Goal: Task Accomplishment & Management: Use online tool/utility

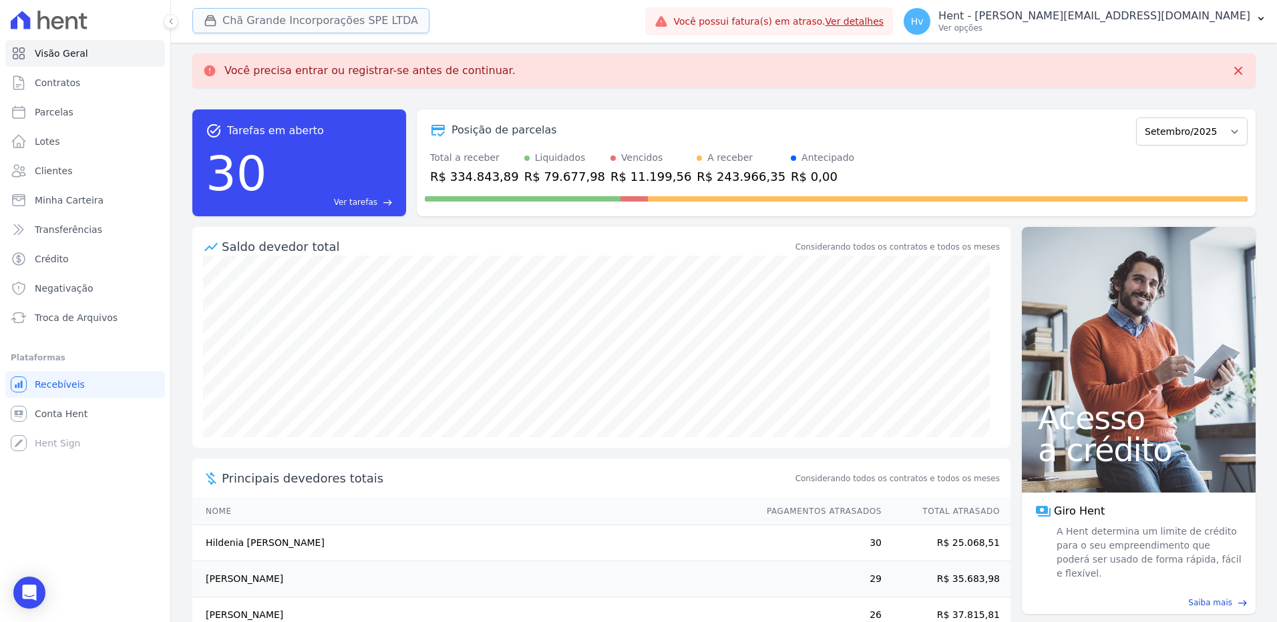
click at [314, 25] on button "Chã Grande Incorporações SPE LTDA" at bounding box center [310, 20] width 237 height 25
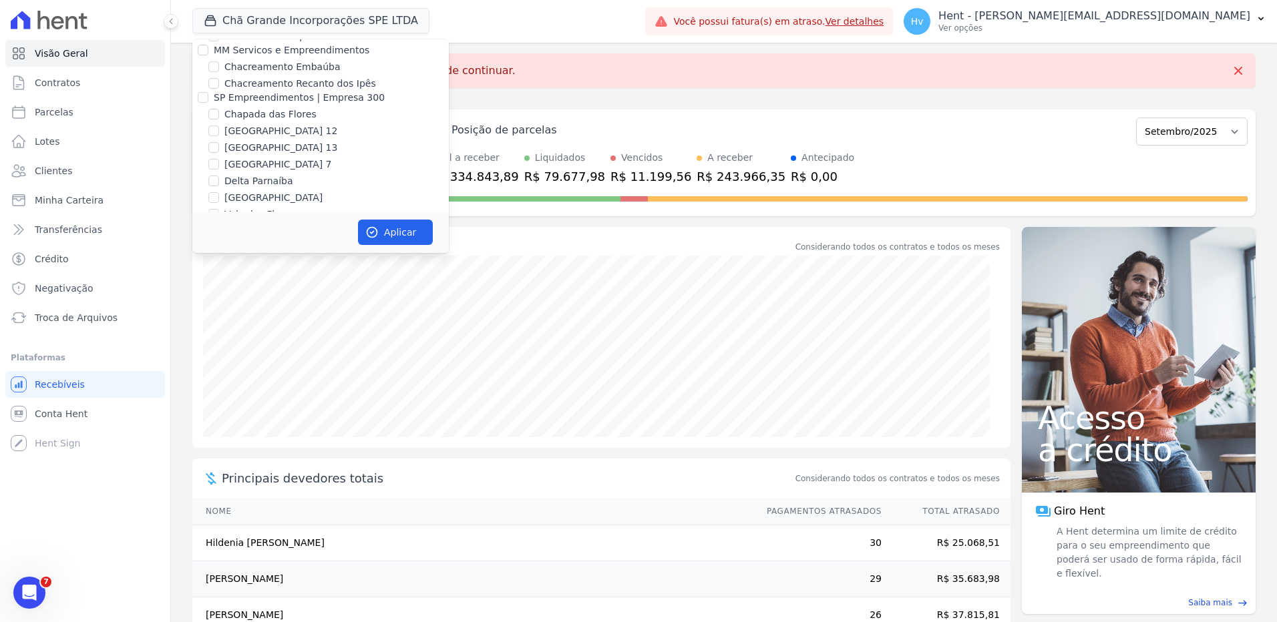
scroll to position [8466, 0]
click at [296, 345] on label "RESIDENCIAL MS [PERSON_NAME]" at bounding box center [304, 352] width 160 height 14
click at [219, 347] on input "RESIDENCIAL MS [PERSON_NAME]" at bounding box center [213, 352] width 11 height 11
checkbox input "true"
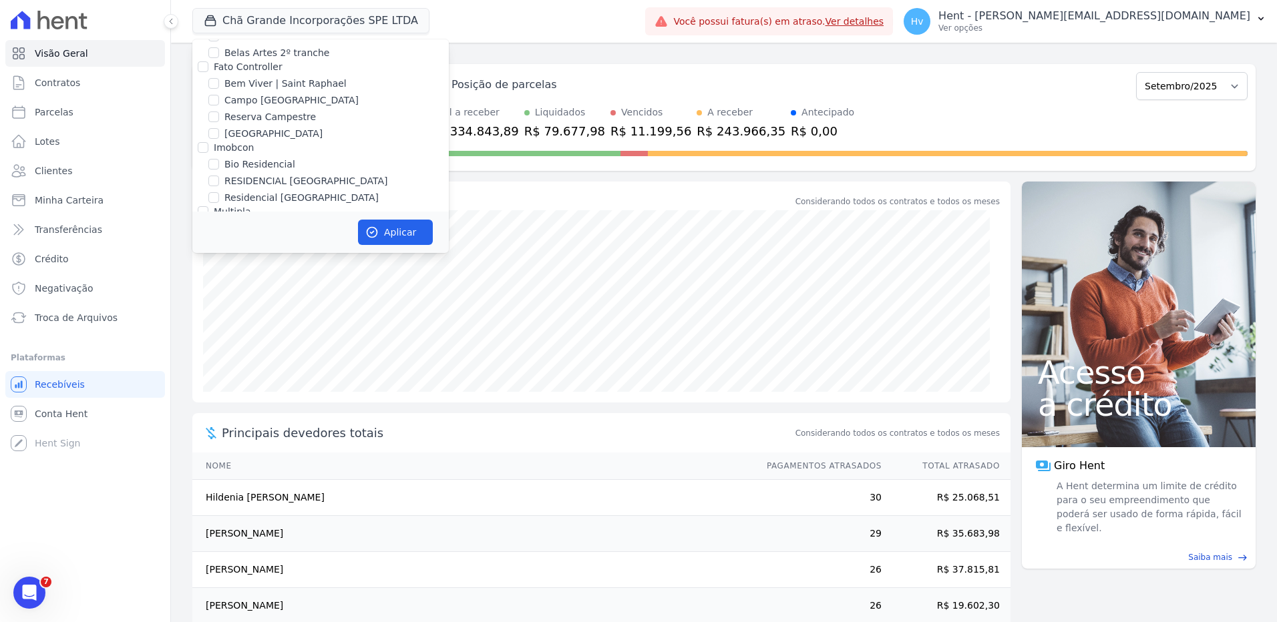
scroll to position [2879, 0]
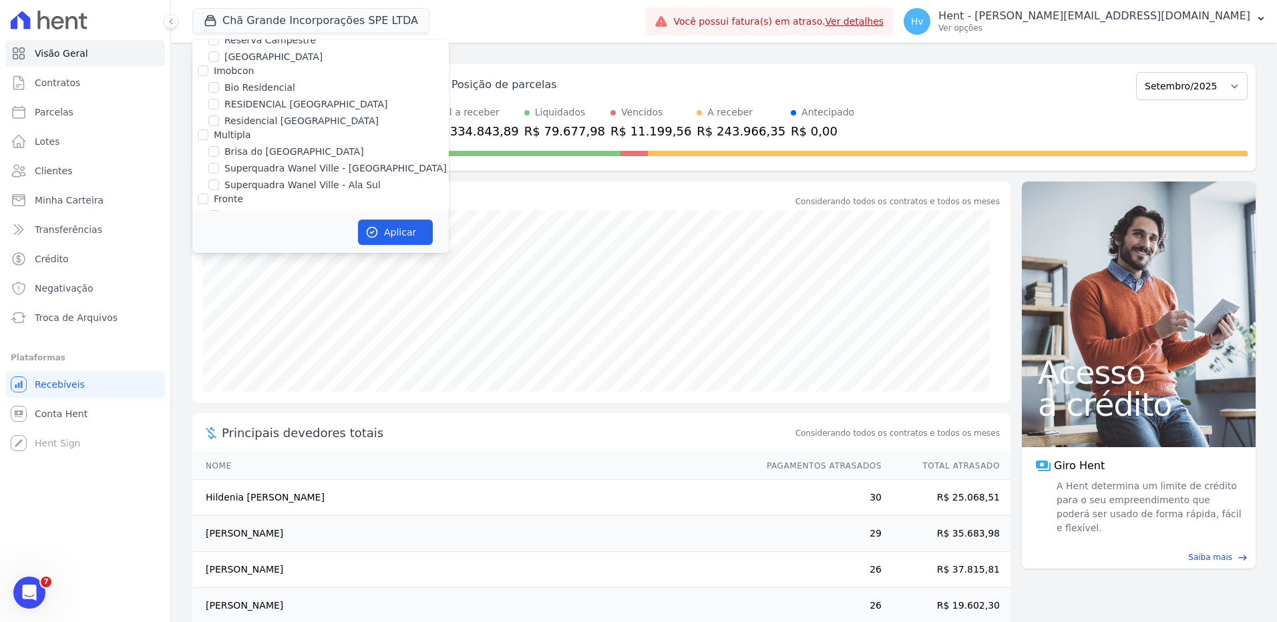
click at [247, 226] on label "Chã Grande Incorporações SPE LTDA" at bounding box center [309, 233] width 171 height 14
click at [219, 227] on input "Chã Grande Incorporações SPE LTDA" at bounding box center [213, 232] width 11 height 11
checkbox input "false"
click at [359, 234] on button "Aplicar" at bounding box center [395, 232] width 75 height 25
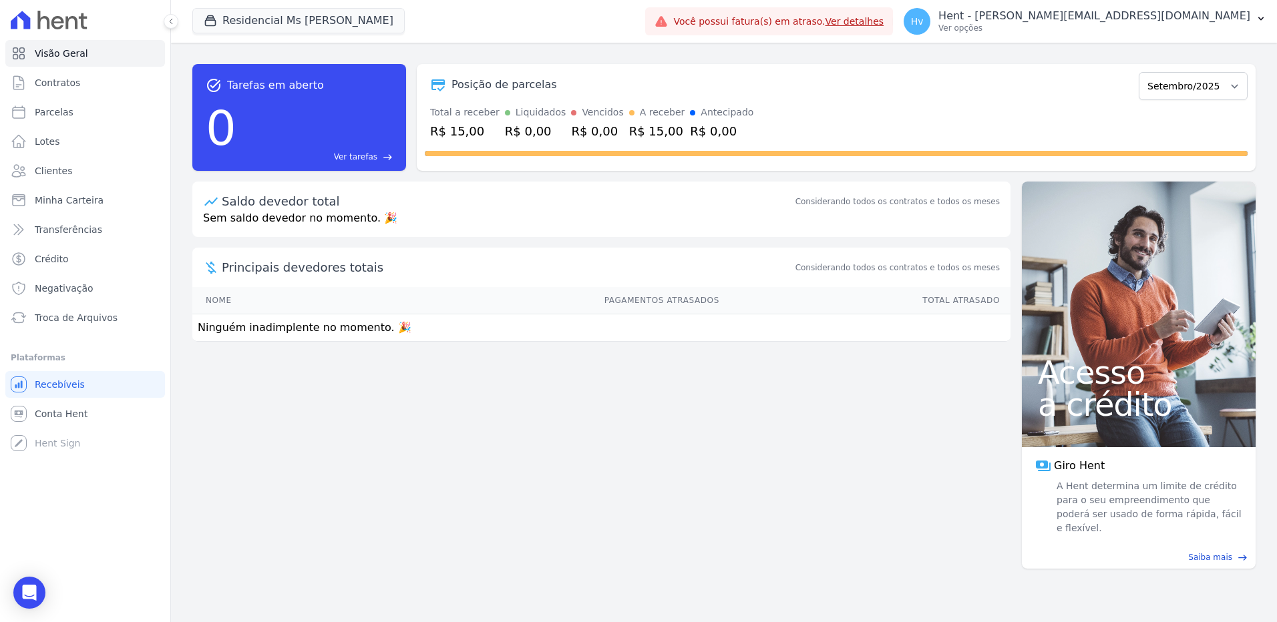
click at [643, 499] on div "task_alt Tarefas em aberto 0 Ver tarefas east Posição de parcelas Setembro/2025…" at bounding box center [724, 333] width 1106 height 580
click at [1212, 13] on p "Hent - [PERSON_NAME][EMAIL_ADDRESS][DOMAIN_NAME]" at bounding box center [1094, 15] width 312 height 13
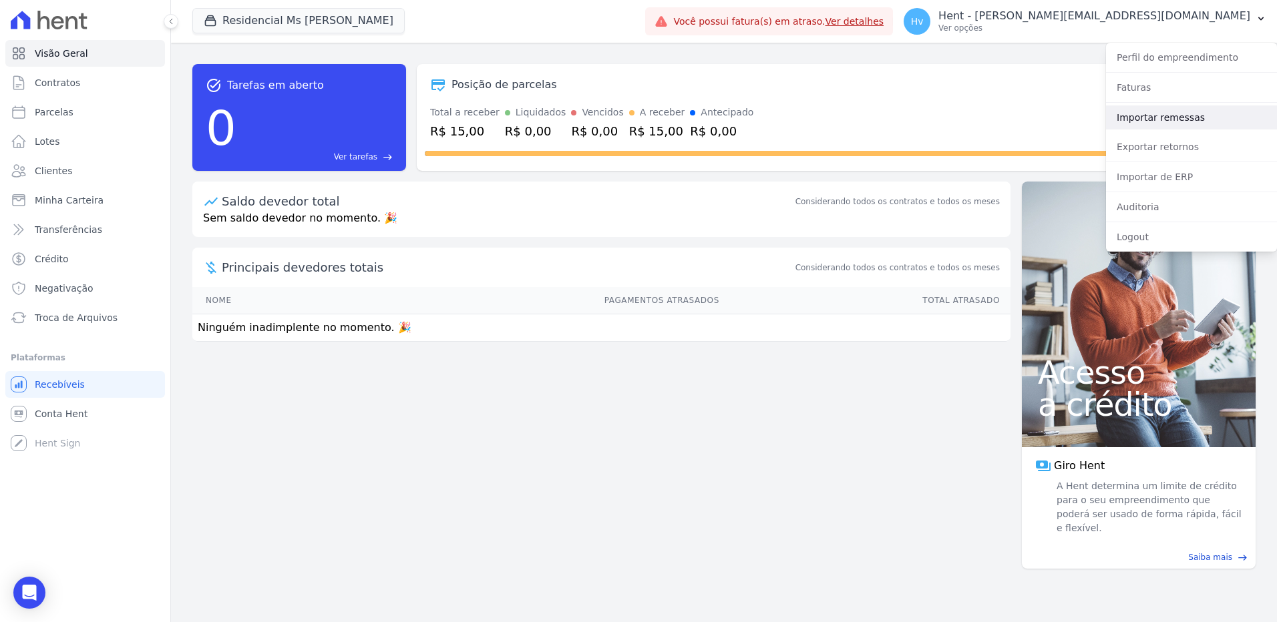
click at [1170, 118] on link "Importar remessas" at bounding box center [1191, 117] width 171 height 24
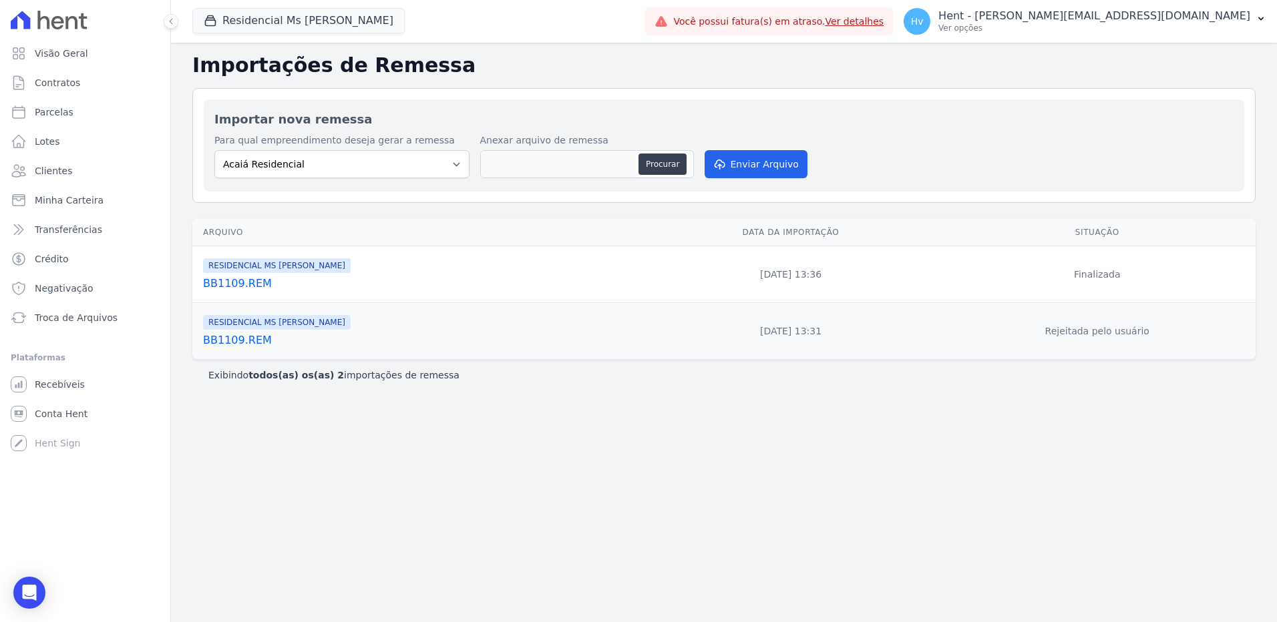
click at [244, 286] on link "BB1109.REM" at bounding box center [420, 284] width 435 height 16
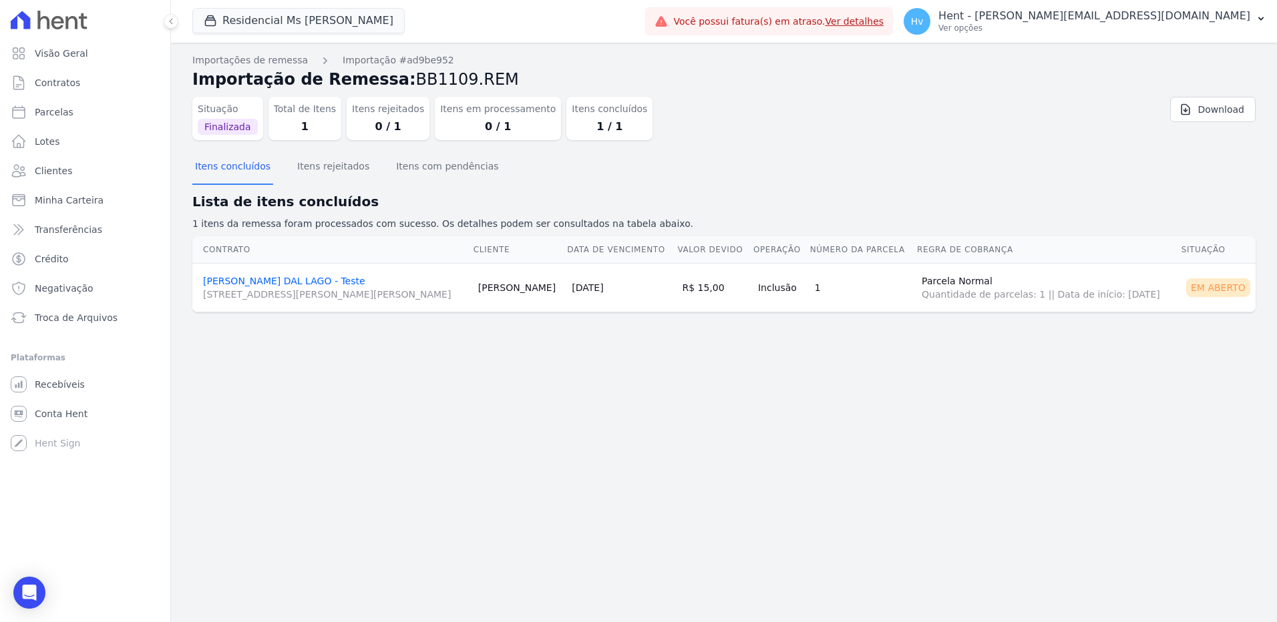
click at [519, 424] on div "Importações de remessa Importação #ad9be952 Importação de Remessa: BB1109.REM S…" at bounding box center [724, 333] width 1106 height 580
click at [64, 87] on span "Contratos" at bounding box center [57, 82] width 45 height 13
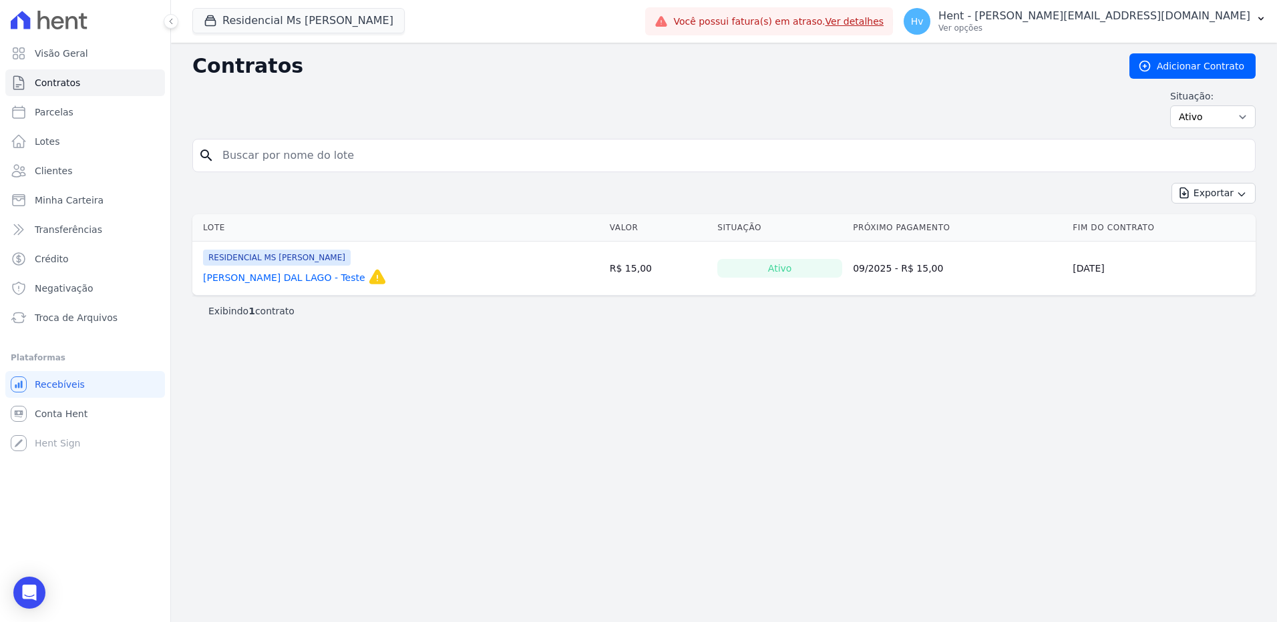
click at [290, 279] on link "[PERSON_NAME] DAL LAGO - Teste" at bounding box center [284, 277] width 162 height 13
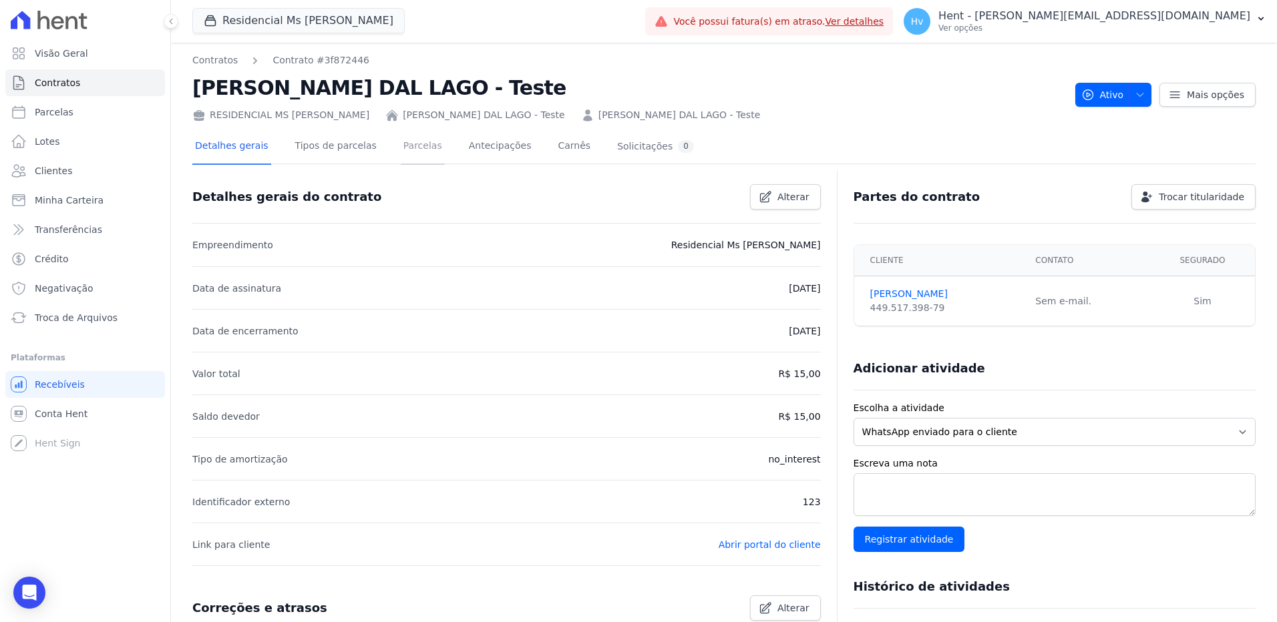
click at [401, 154] on link "Parcelas" at bounding box center [423, 147] width 44 height 35
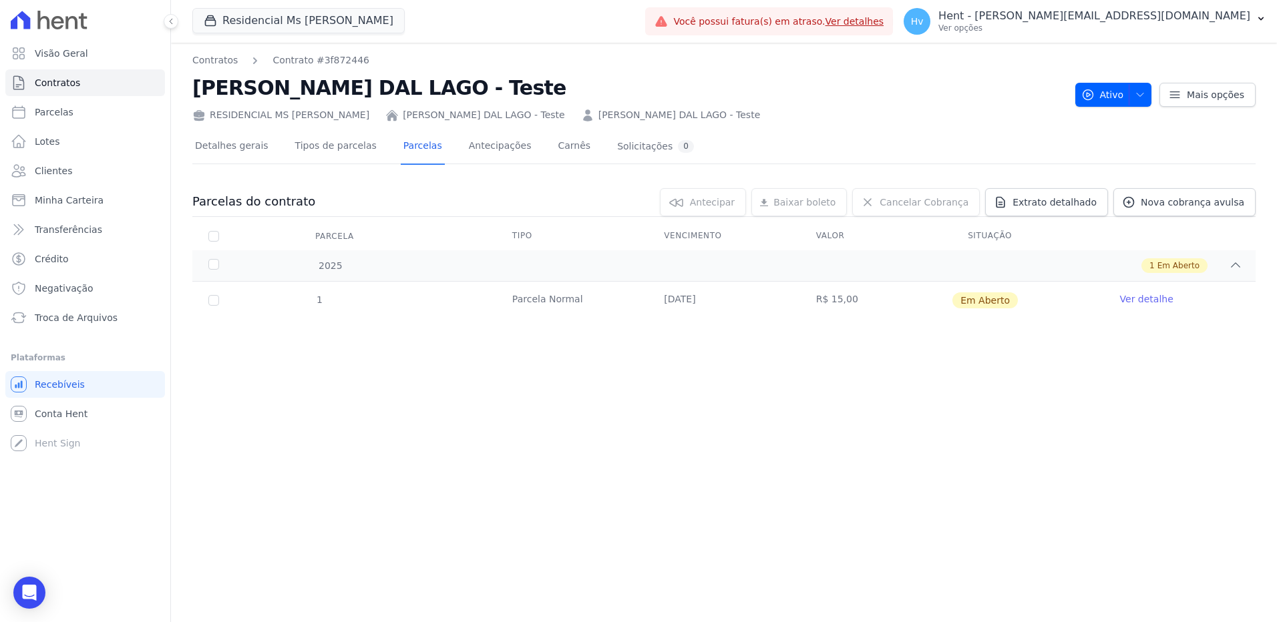
click at [885, 431] on div "Contratos Contrato #3f872446 VICTOR RODRIGUES DAL LAGO - Teste RESIDENCIAL MS F…" at bounding box center [724, 333] width 1106 height 580
click at [213, 150] on link "Detalhes gerais" at bounding box center [231, 147] width 79 height 35
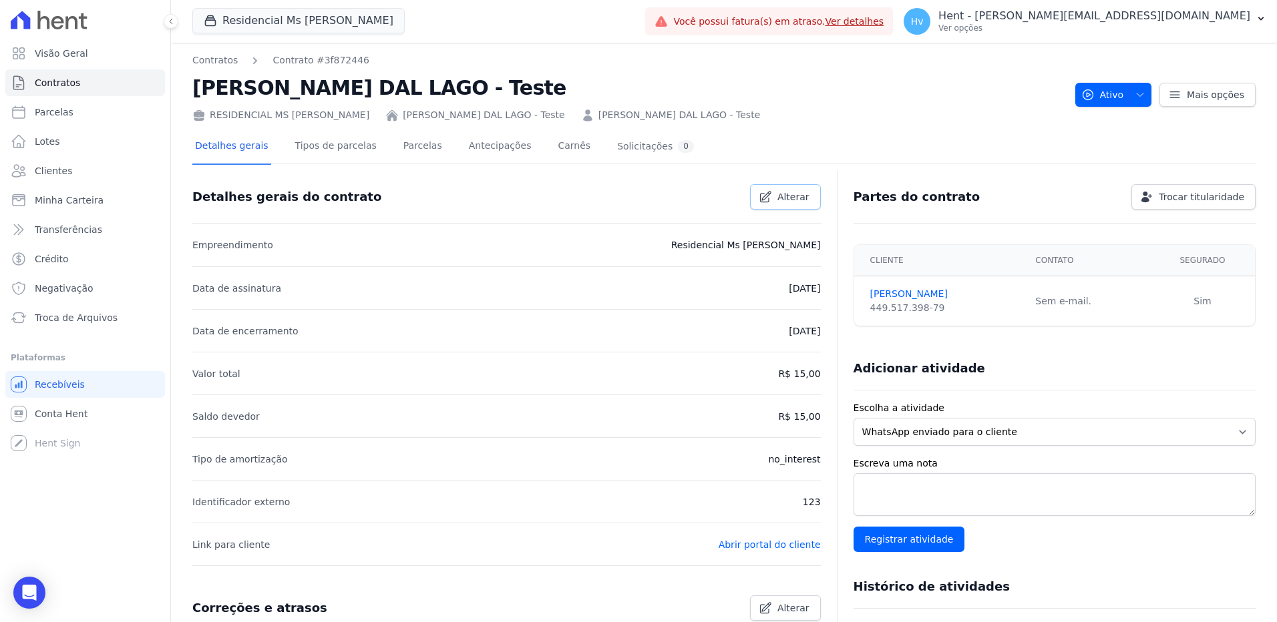
click at [803, 199] on link "Alterar" at bounding box center [785, 196] width 71 height 25
click at [709, 201] on span "Cancelar" at bounding box center [714, 196] width 41 height 13
click at [401, 146] on link "Parcelas" at bounding box center [423, 147] width 44 height 35
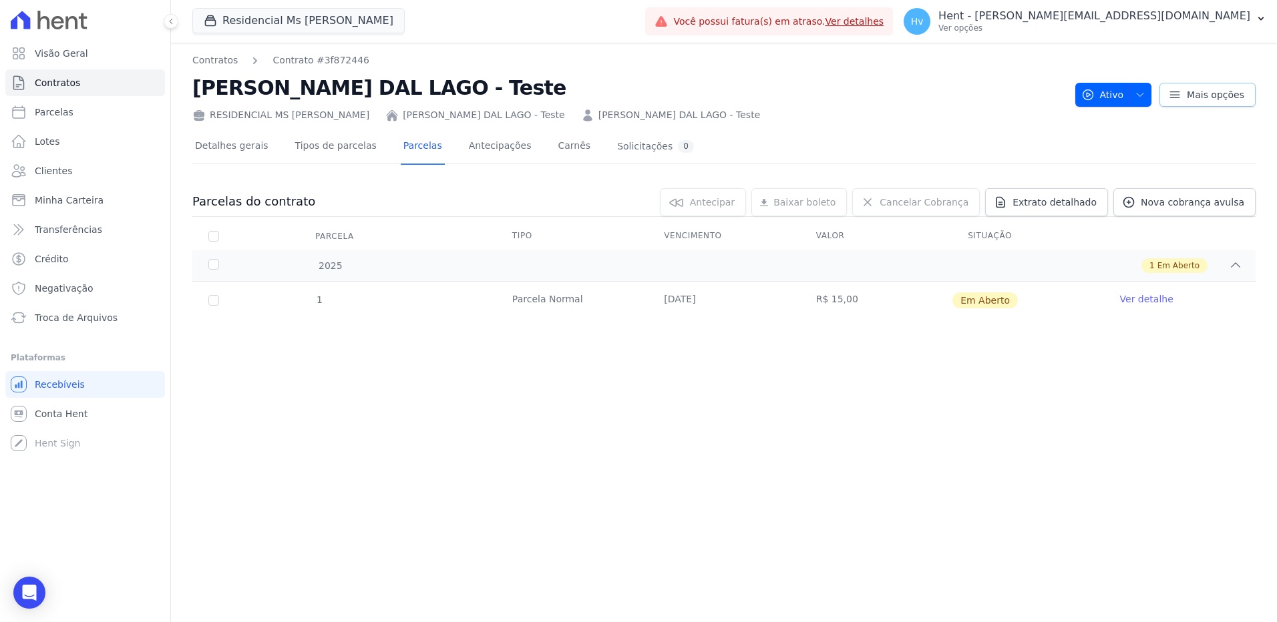
click at [1202, 91] on span "Mais opções" at bounding box center [1215, 94] width 57 height 13
click at [1020, 369] on div "Contratos Contrato #3f872446 VICTOR RODRIGUES DAL LAGO - Teste RESIDENCIAL MS F…" at bounding box center [724, 333] width 1106 height 580
click at [1140, 95] on icon "button" at bounding box center [1139, 94] width 11 height 11
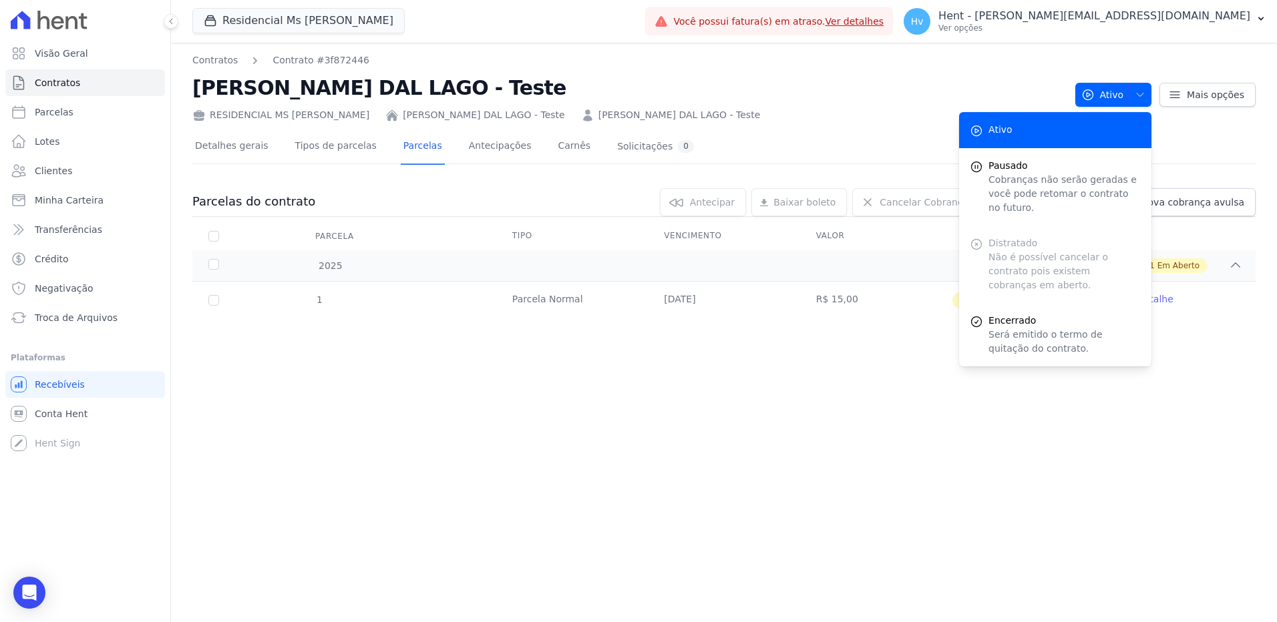
click at [827, 105] on div "RESIDENCIAL MS FERNANDO LINS I VICTOR RODRIGUES DAL LAGO - Teste VICTOR RODRIGU…" at bounding box center [628, 112] width 872 height 19
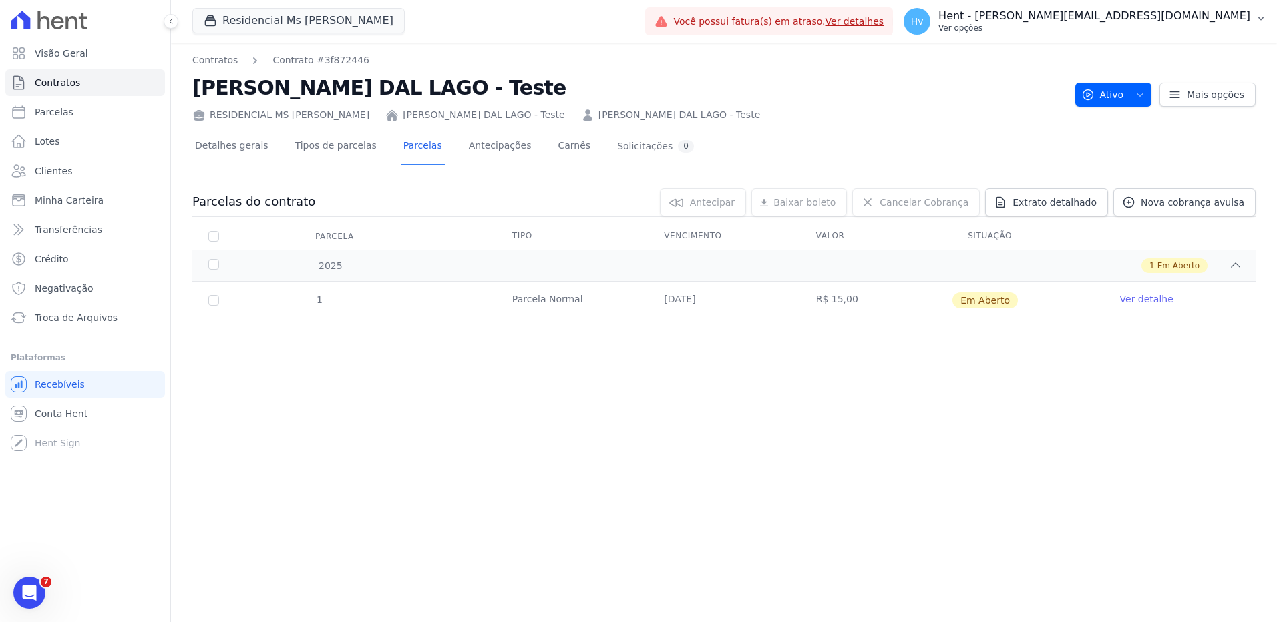
click at [1156, 16] on p "Hent - [PERSON_NAME][EMAIL_ADDRESS][DOMAIN_NAME]" at bounding box center [1094, 15] width 312 height 13
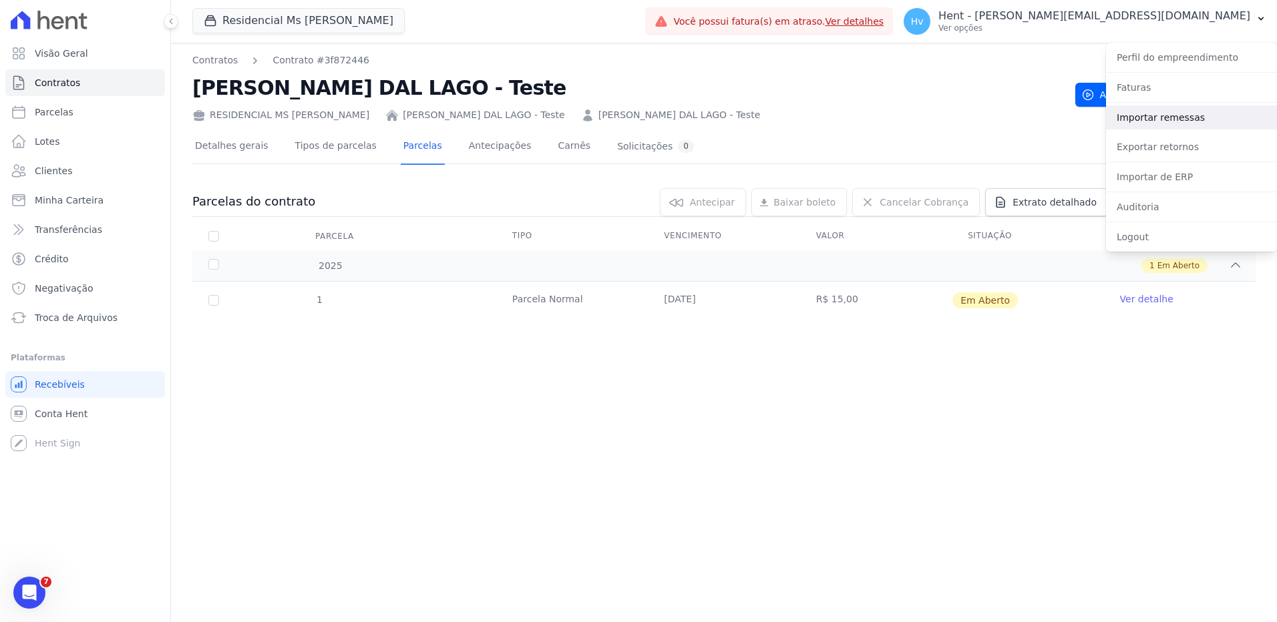
click at [1164, 121] on link "Importar remessas" at bounding box center [1191, 117] width 171 height 24
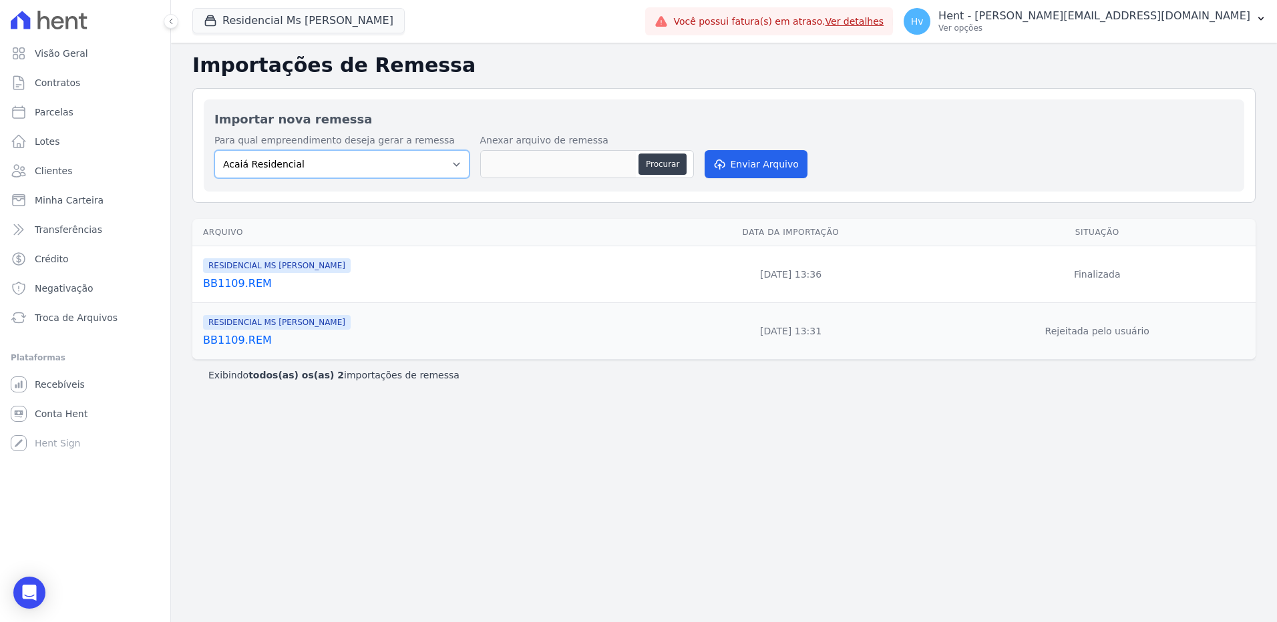
click at [408, 165] on select "Acaiá Residencial ACQUA 8 PELOTAS SPE LTDA II Administrativo AGILE ELOI MENDES …" at bounding box center [341, 164] width 255 height 28
select select "6c54eb3b-e7be-42b2-a22d-84079dcbf93e"
click at [214, 150] on select "Acaiá Residencial ACQUA 8 PELOTAS SPE LTDA II Administrativo AGILE ELOI MENDES …" at bounding box center [341, 164] width 255 height 28
click at [660, 166] on button "Procurar" at bounding box center [662, 164] width 48 height 21
type input "BB1709.REM"
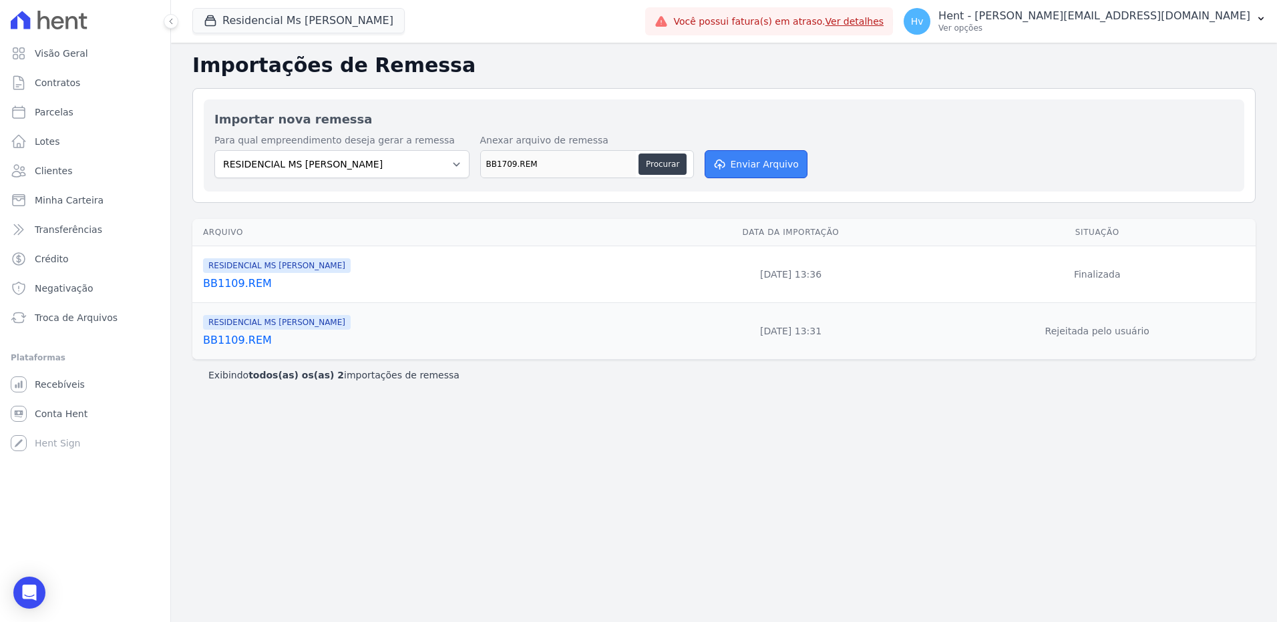
click at [779, 170] on button "Enviar Arquivo" at bounding box center [755, 164] width 103 height 28
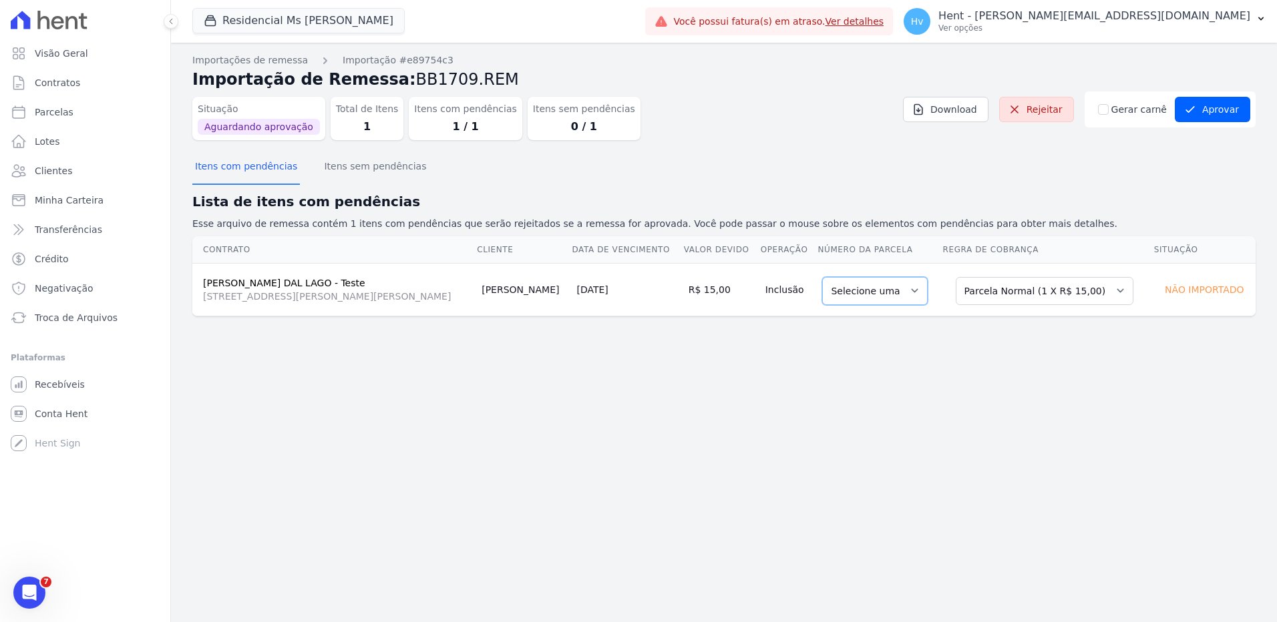
click at [878, 290] on select "Selecione uma" at bounding box center [874, 291] width 105 height 28
click at [885, 289] on select "Selecione uma" at bounding box center [874, 291] width 105 height 28
drag, startPoint x: 885, startPoint y: 289, endPoint x: 903, endPoint y: 288, distance: 18.1
click at [885, 289] on select "Selecione uma" at bounding box center [874, 291] width 105 height 28
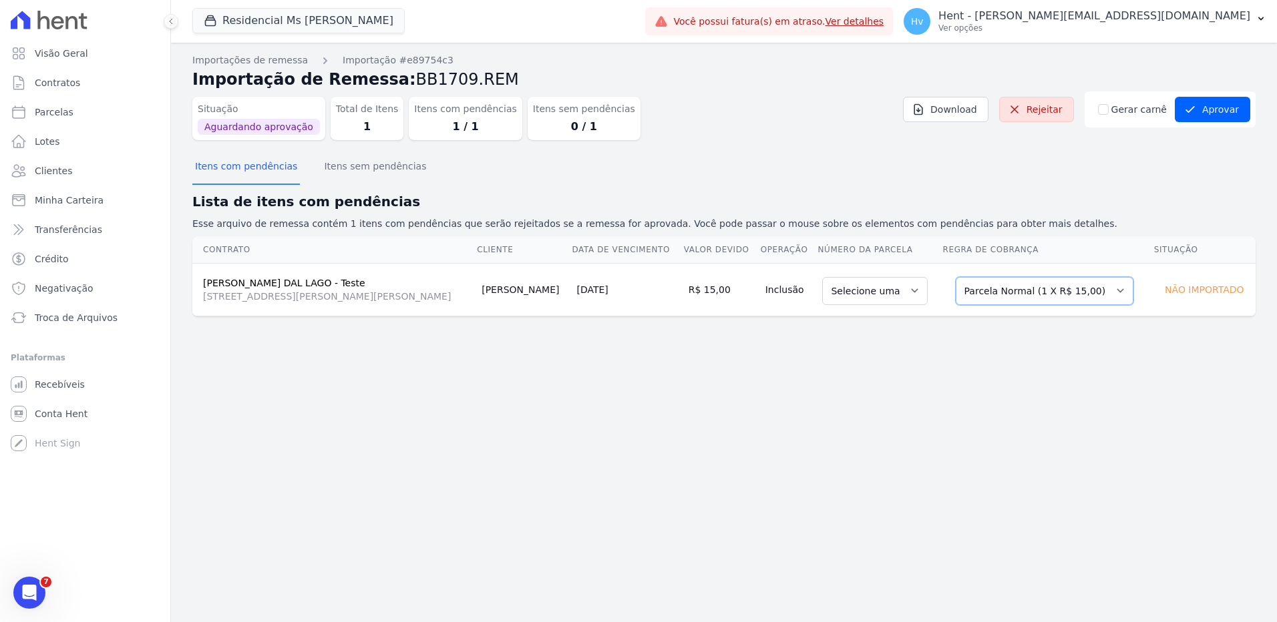
click at [984, 291] on select "Selecione uma Nova Parcela Avulsa Parcela Avulsa Existente Parcela Normal (1 X …" at bounding box center [1044, 291] width 178 height 28
click at [877, 288] on select "Selecione uma" at bounding box center [874, 291] width 105 height 28
click at [1036, 286] on select "Selecione uma Nova Parcela Avulsa Parcela Avulsa Existente Parcela Normal (1 X …" at bounding box center [1044, 291] width 178 height 28
click at [871, 297] on select "Selecione uma 1 - ?" at bounding box center [874, 291] width 105 height 28
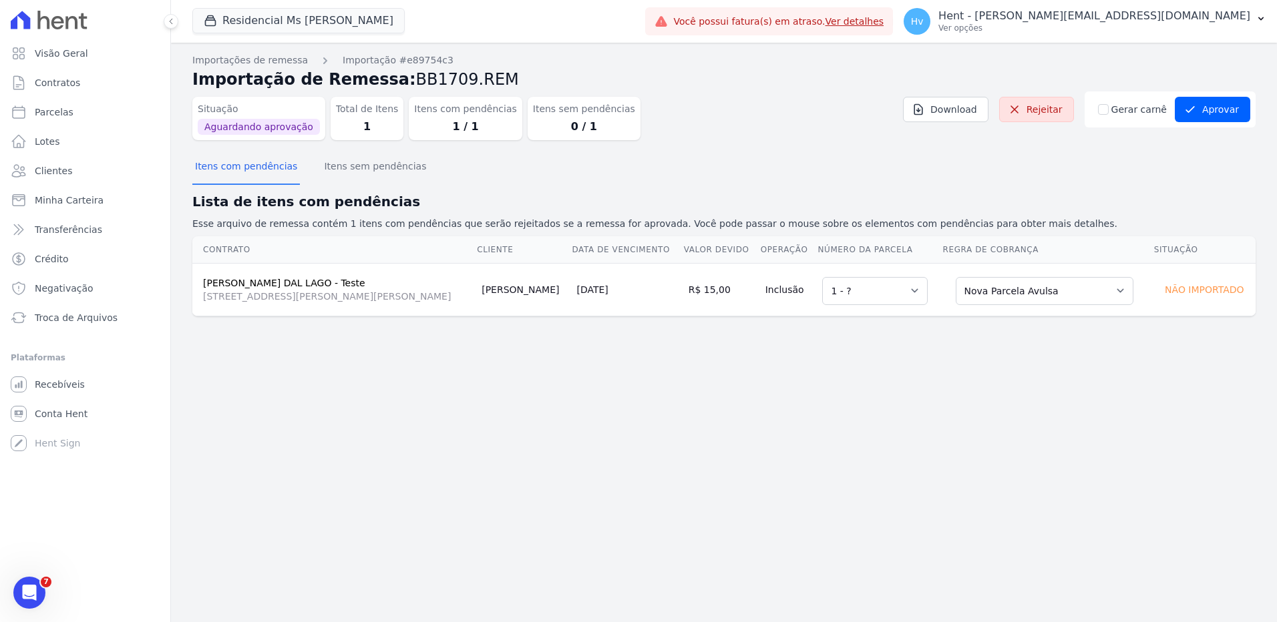
click at [1013, 363] on div "Importações de remessa Importação #e89754c3 Importação de Remessa: BB1709.REM S…" at bounding box center [724, 333] width 1106 height 580
click at [1217, 115] on button "Aprovar" at bounding box center [1211, 109] width 75 height 25
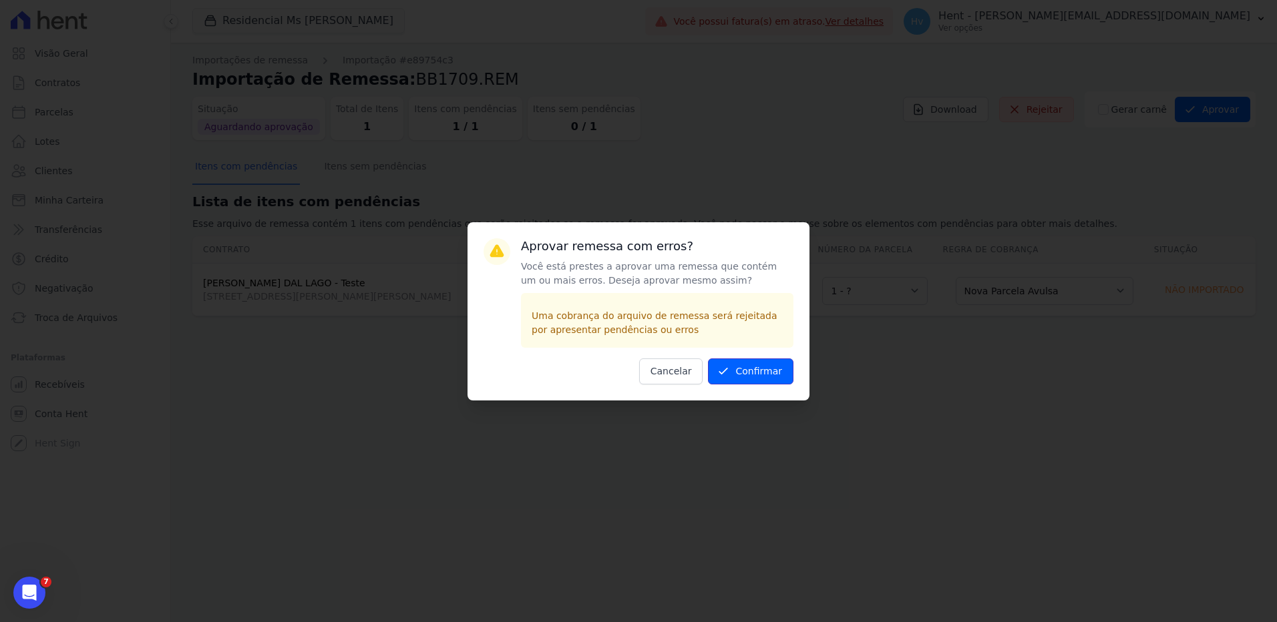
click at [767, 376] on button "Confirmar" at bounding box center [750, 372] width 85 height 26
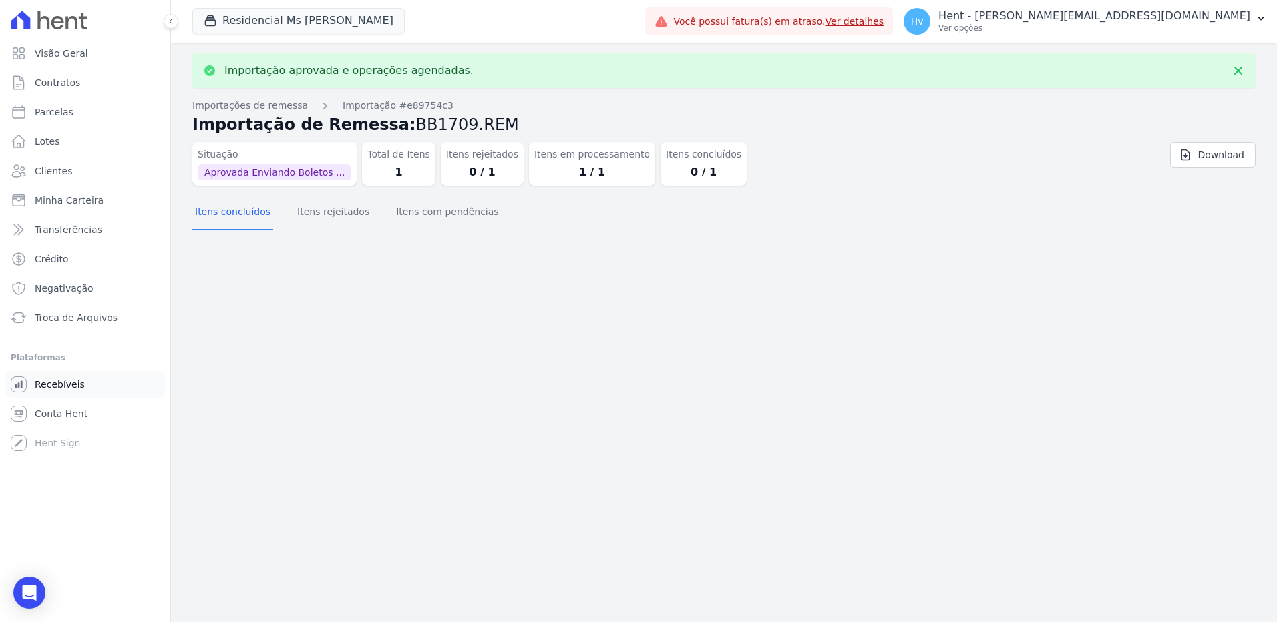
drag, startPoint x: 53, startPoint y: 388, endPoint x: 61, endPoint y: 387, distance: 7.4
click at [53, 388] on span "Recebíveis" at bounding box center [60, 384] width 50 height 13
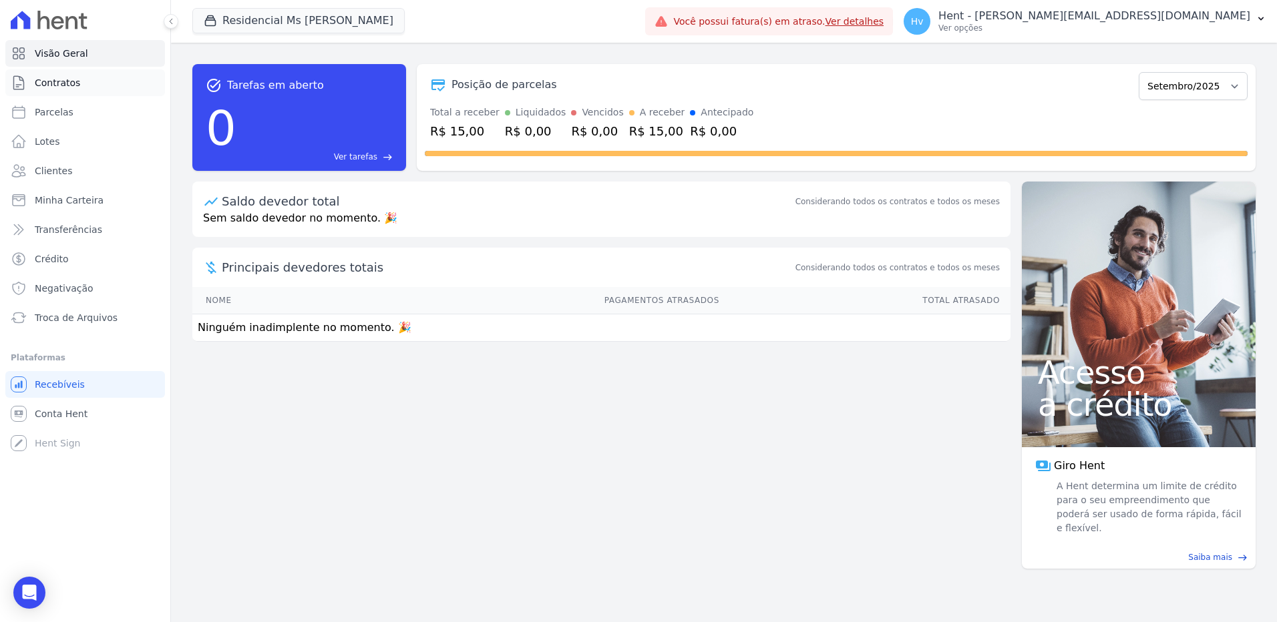
click at [69, 72] on link "Contratos" at bounding box center [85, 82] width 160 height 27
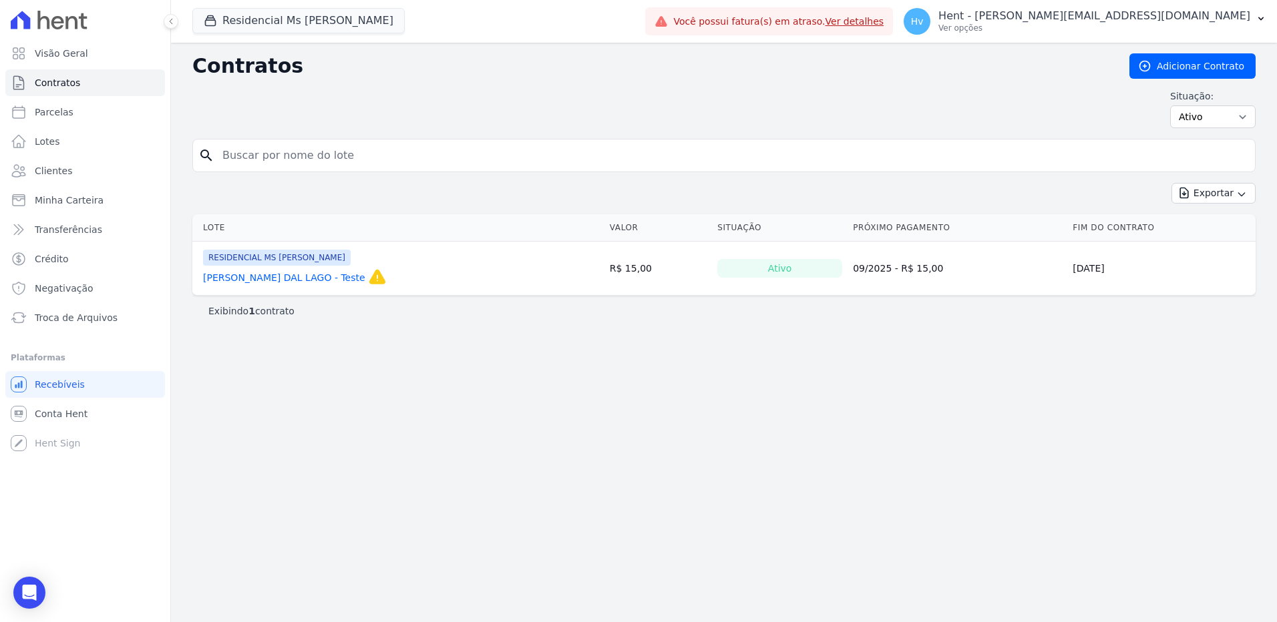
click at [299, 282] on link "[PERSON_NAME] DAL LAGO - Teste" at bounding box center [284, 277] width 162 height 13
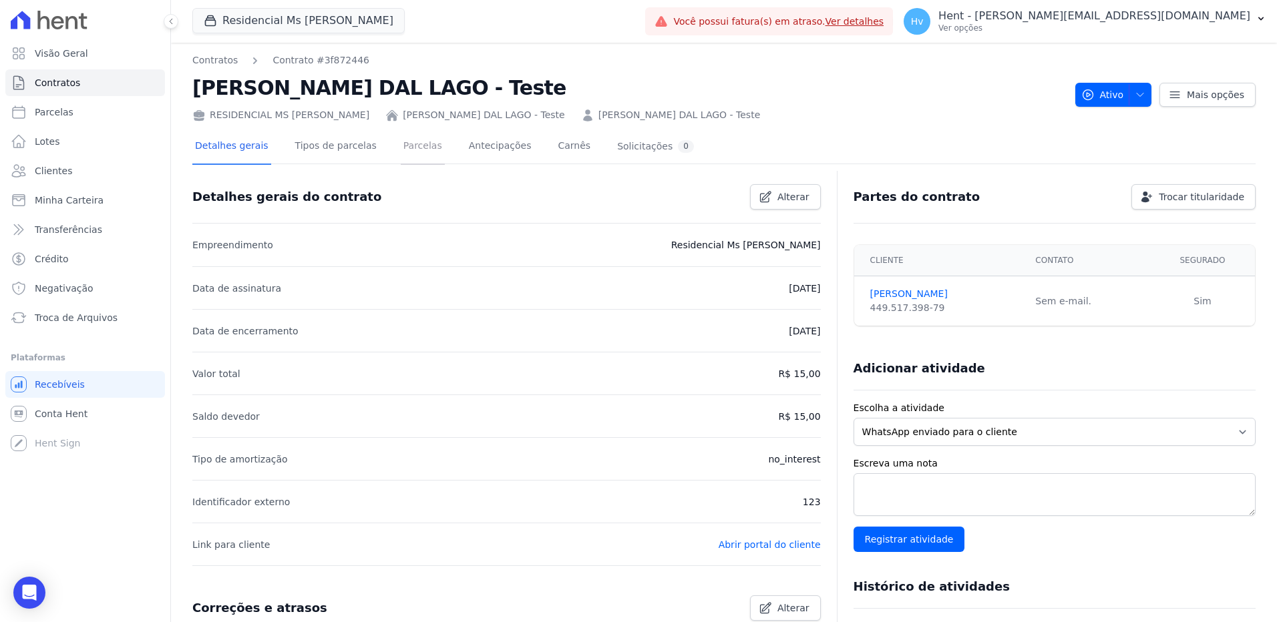
click at [411, 152] on link "Parcelas" at bounding box center [423, 147] width 44 height 35
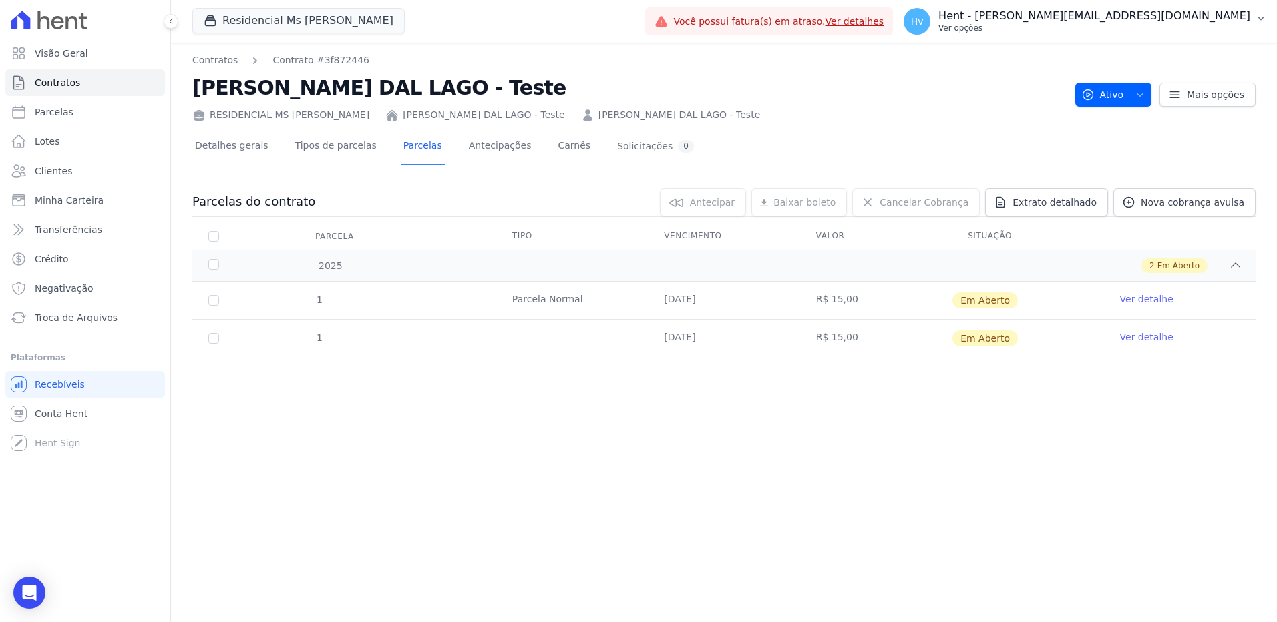
click at [1107, 28] on p "Ver opções" at bounding box center [1094, 28] width 312 height 11
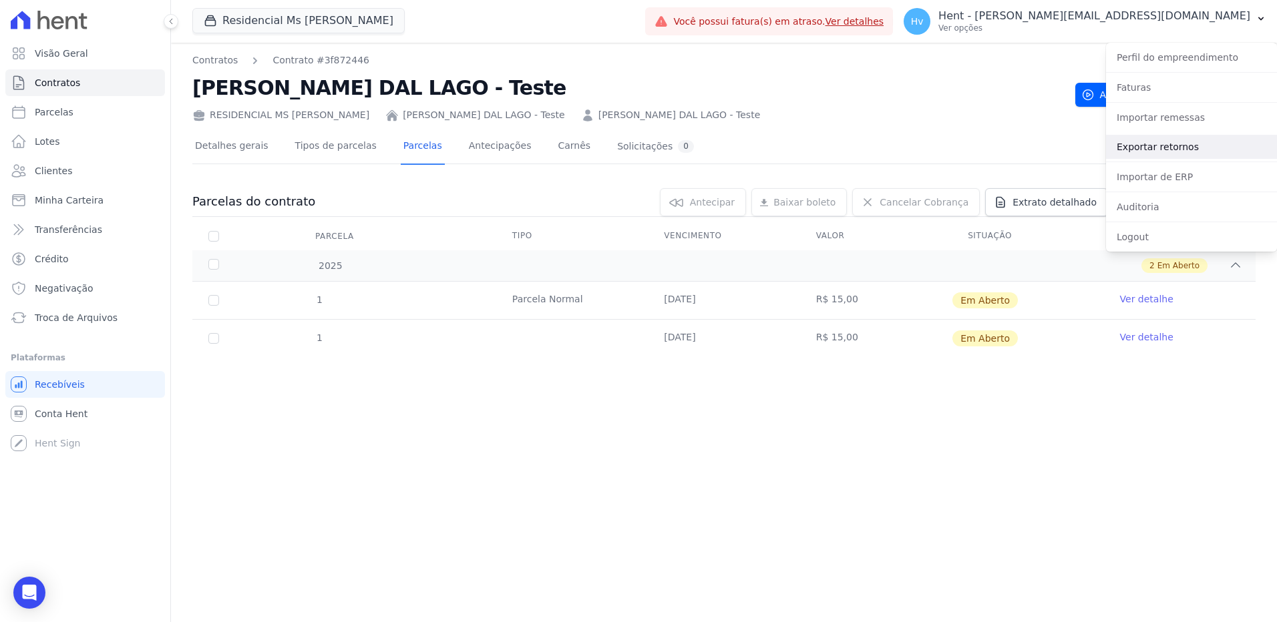
click at [1182, 143] on link "Exportar retornos" at bounding box center [1191, 147] width 171 height 24
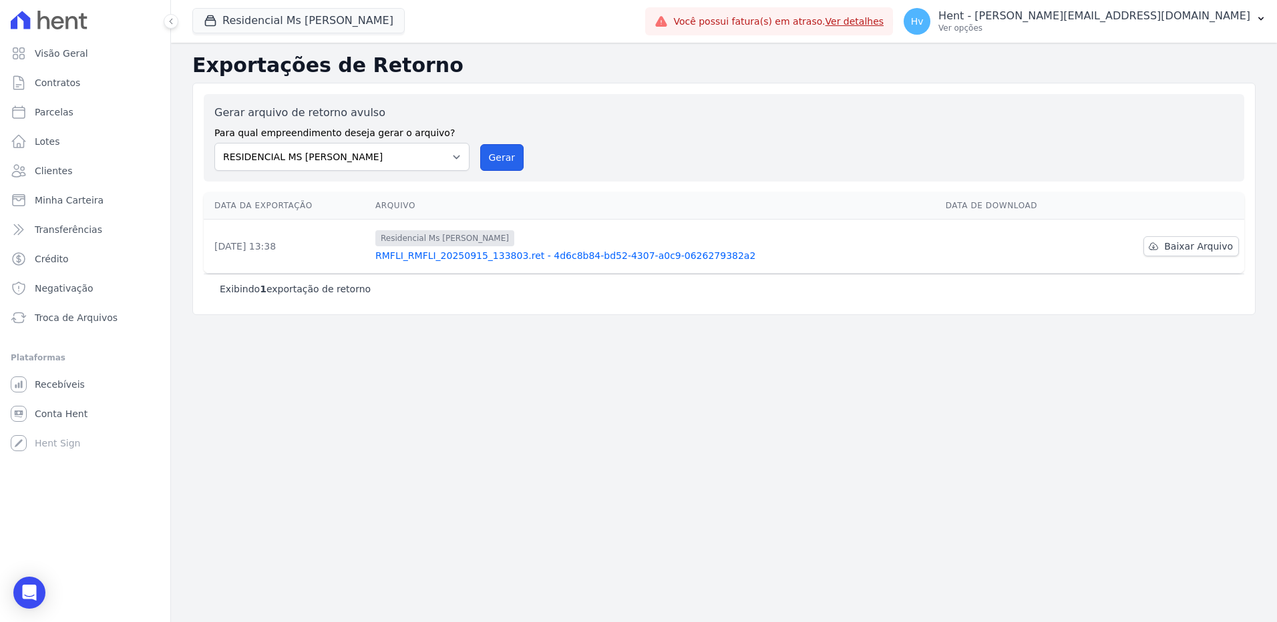
click at [497, 156] on button "Gerar" at bounding box center [502, 157] width 44 height 27
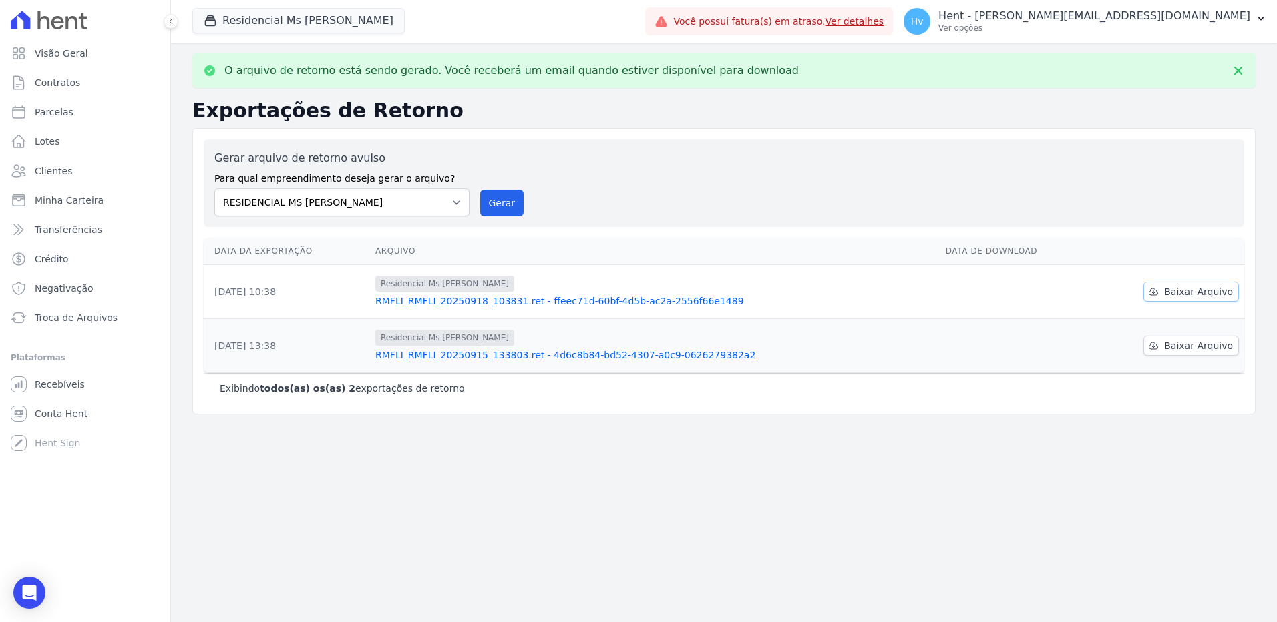
drag, startPoint x: 1183, startPoint y: 292, endPoint x: 1199, endPoint y: 320, distance: 32.3
click at [1183, 292] on span "Baixar Arquivo" at bounding box center [1198, 291] width 69 height 13
